Goal: Information Seeking & Learning: Check status

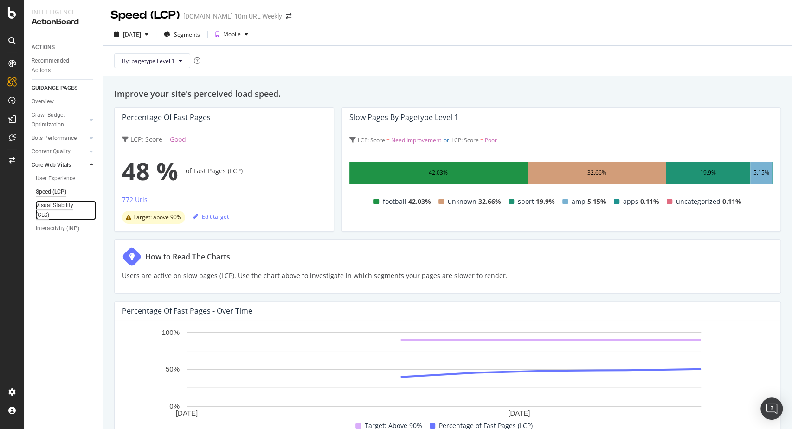
click at [43, 205] on div "Visual Stability (CLS)" at bounding box center [61, 210] width 51 height 19
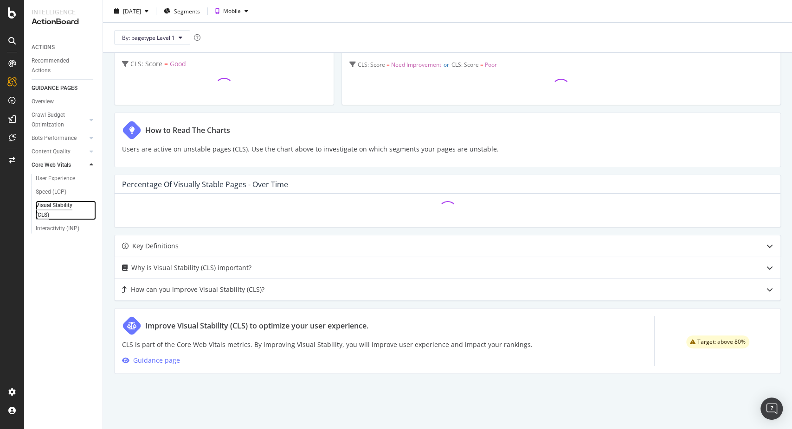
scroll to position [76, 0]
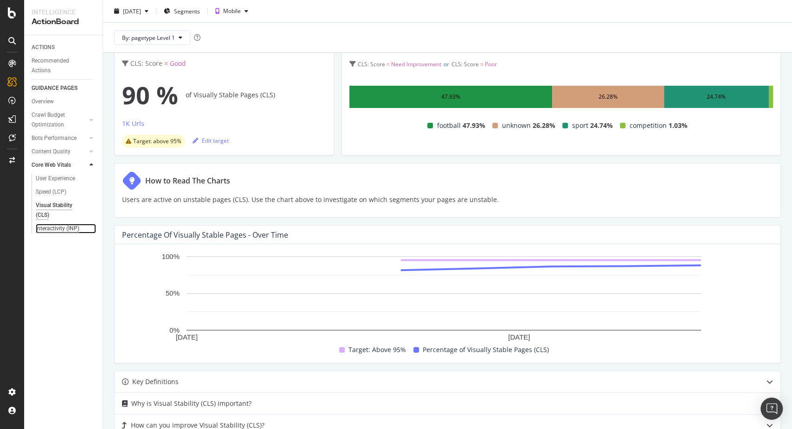
click at [51, 229] on div "Interactivity (INP)" at bounding box center [58, 229] width 44 height 10
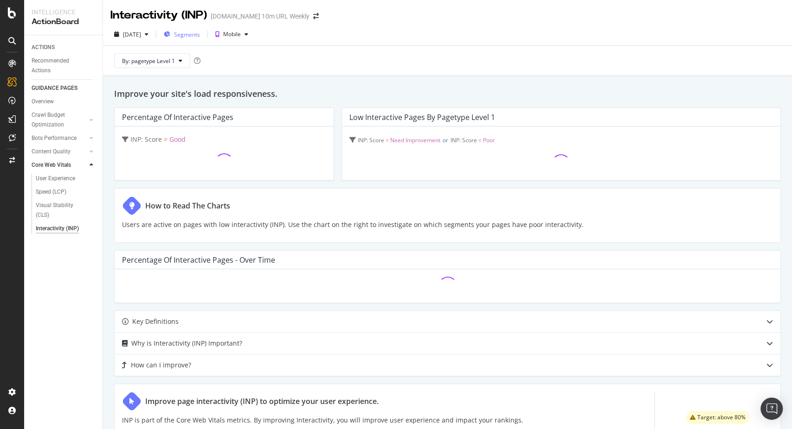
click at [200, 33] on span "Segments" at bounding box center [187, 35] width 26 height 8
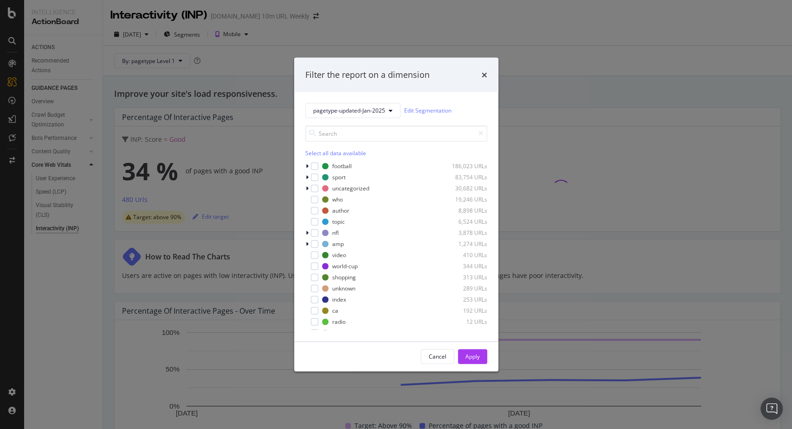
click at [346, 33] on div "Filter the report on a dimension pagetype-updated-Jan-2025 Edit Segmentation Se…" at bounding box center [396, 214] width 792 height 429
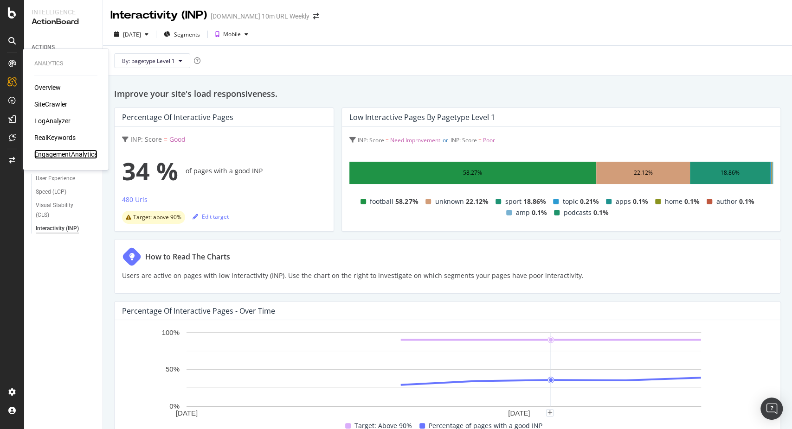
click at [53, 155] on div "EngagementAnalytics" at bounding box center [65, 154] width 63 height 9
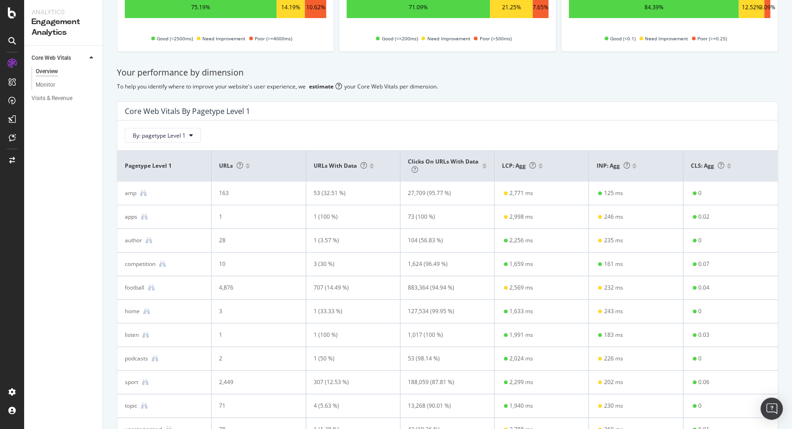
scroll to position [154, 0]
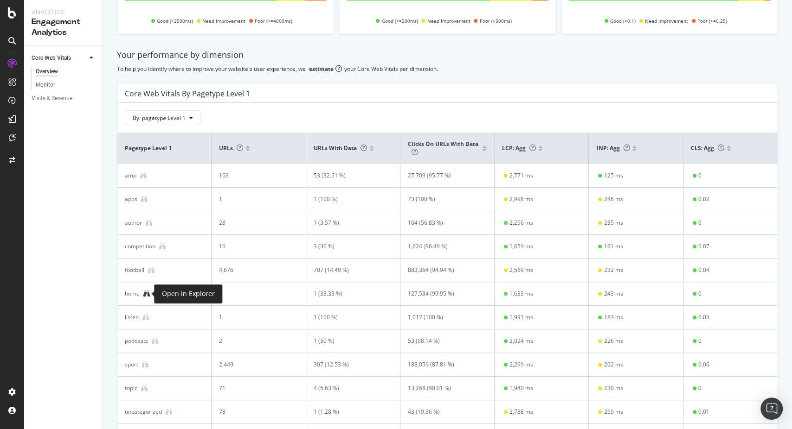
click at [144, 297] on icon at bounding box center [146, 294] width 6 height 6
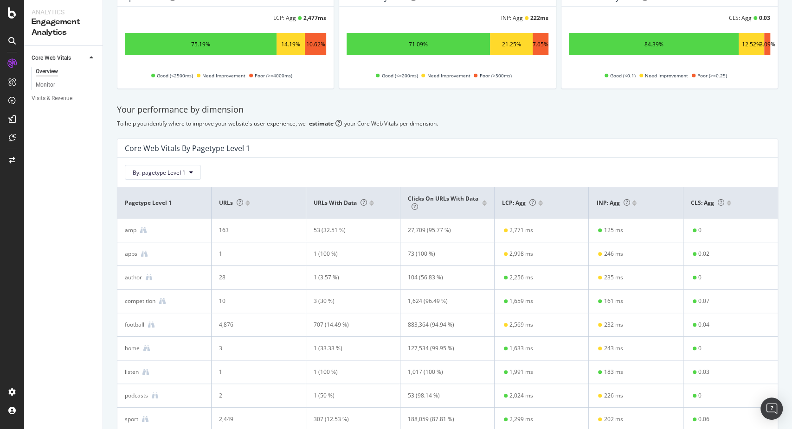
scroll to position [0, 0]
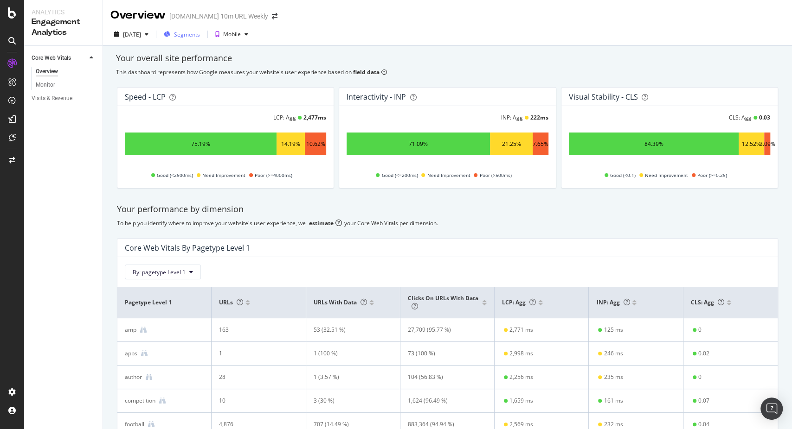
click at [200, 38] on div "Segments" at bounding box center [187, 35] width 26 height 8
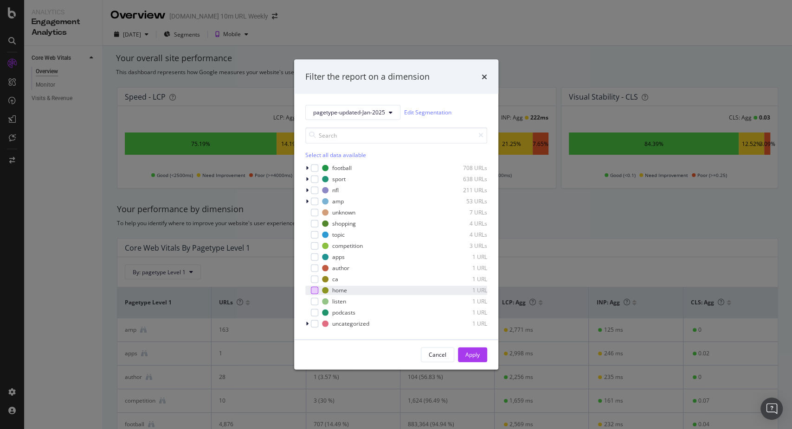
click at [313, 288] on div "modal" at bounding box center [314, 290] width 7 height 7
click at [471, 356] on div "Apply" at bounding box center [472, 355] width 14 height 8
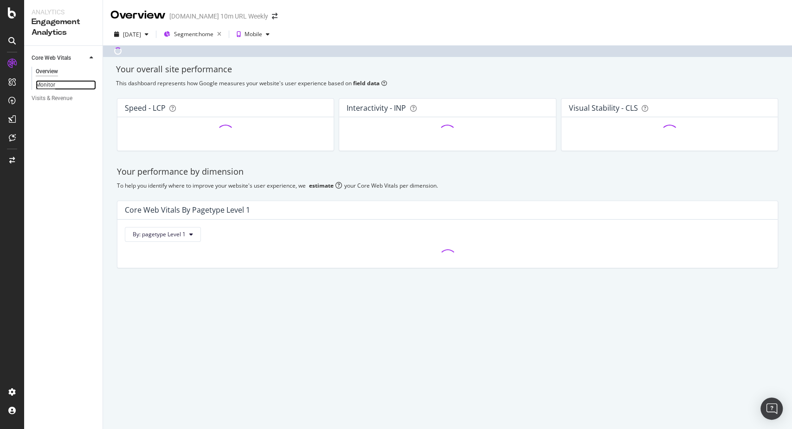
click at [52, 88] on div "Monitor" at bounding box center [45, 85] width 19 height 10
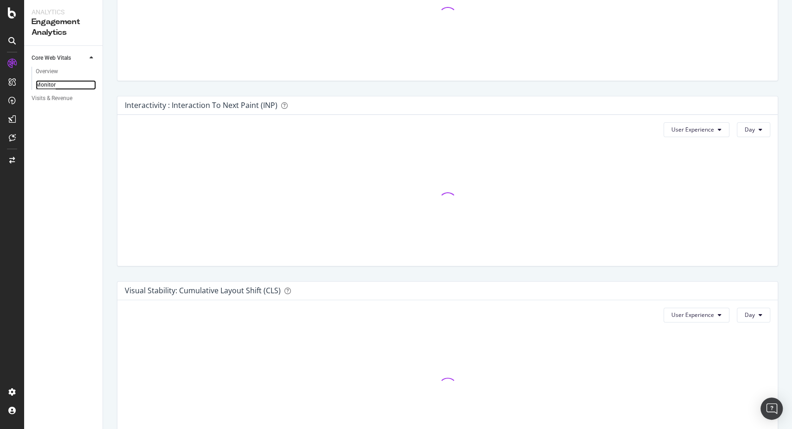
scroll to position [154, 0]
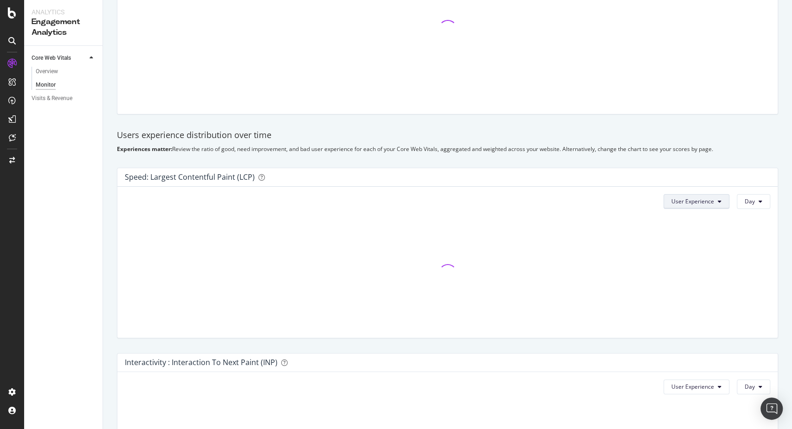
click at [689, 200] on span "User Experience" at bounding box center [692, 202] width 43 height 8
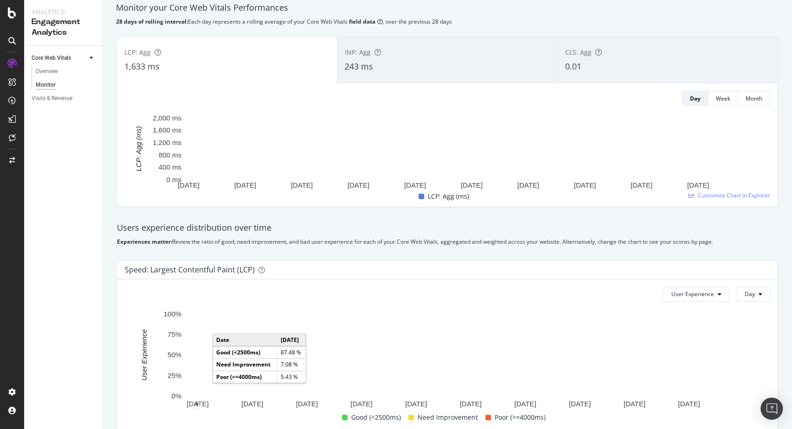
scroll to position [0, 0]
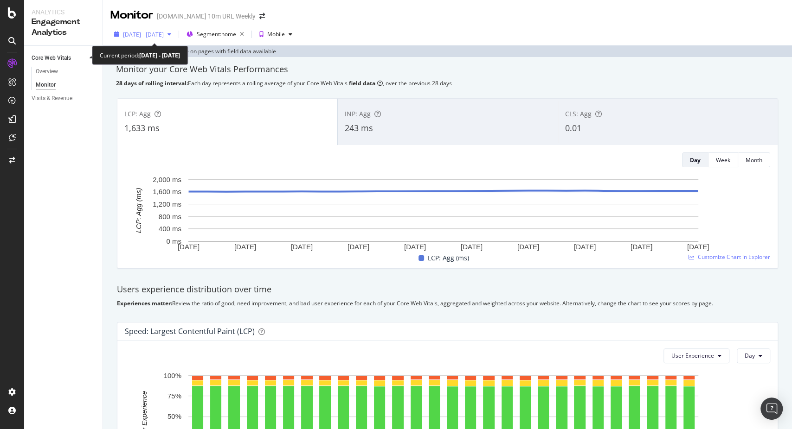
click at [164, 36] on span "[DATE] - [DATE]" at bounding box center [143, 35] width 41 height 8
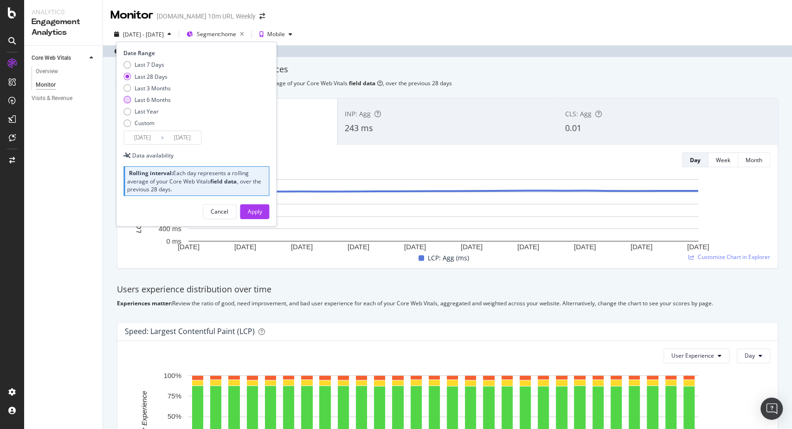
click at [158, 97] on div "Last 6 Months" at bounding box center [152, 100] width 36 height 8
type input "[DATE]"
click at [255, 210] on div "Apply" at bounding box center [254, 212] width 14 height 8
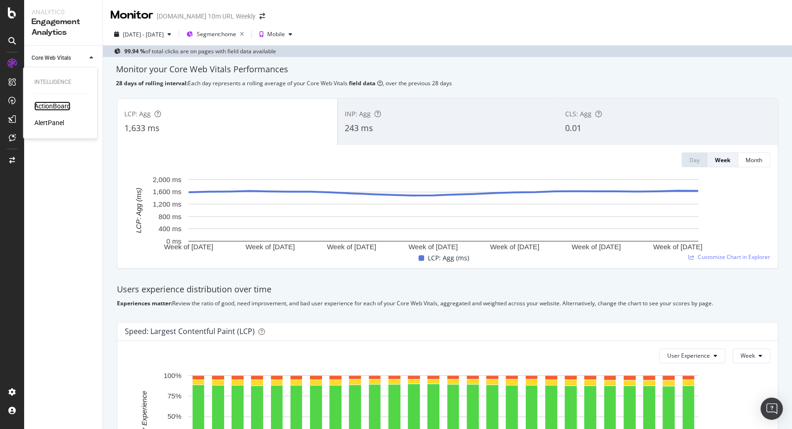
click at [52, 105] on div "ActionBoard" at bounding box center [52, 106] width 36 height 9
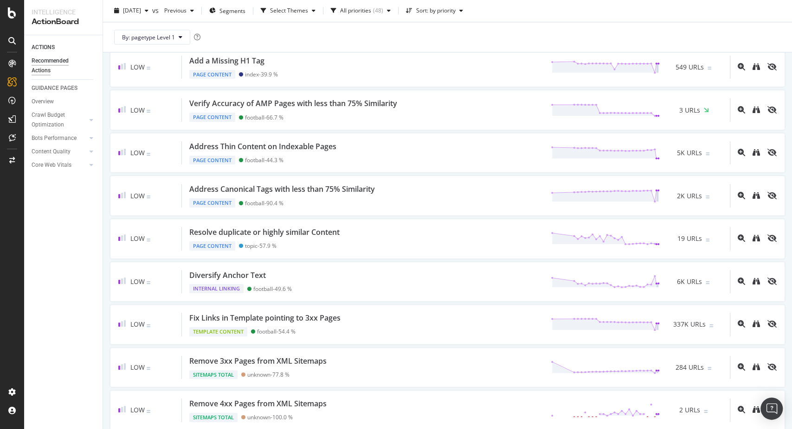
scroll to position [478, 0]
